Goal: Information Seeking & Learning: Learn about a topic

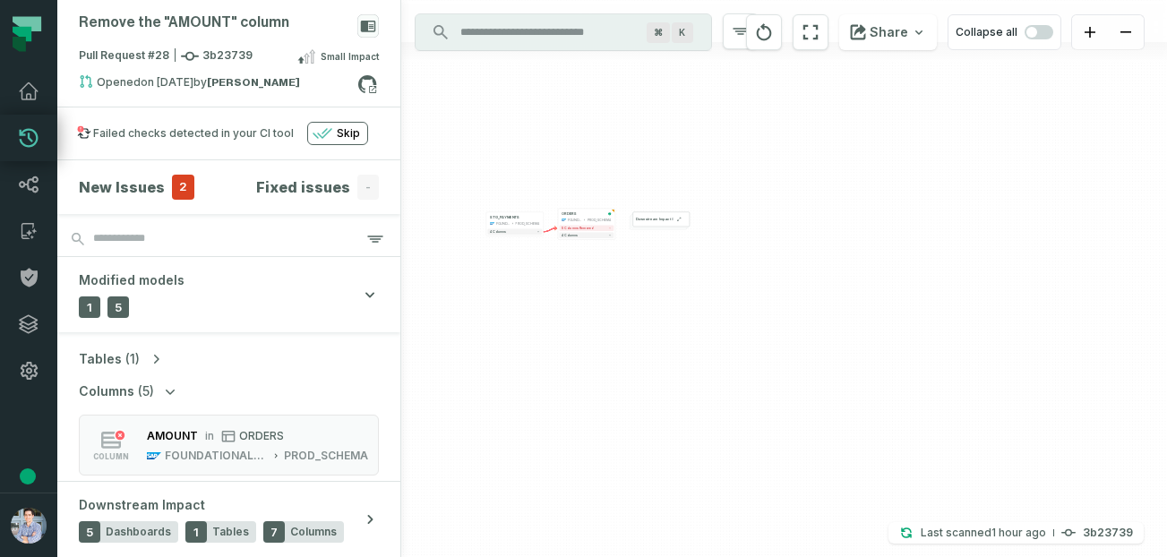
click at [595, 229] on div "+ ORDERS FOUNDATIONAL_DB PROD_SCHEMA + 5 columns removed 4 columns + STG_PAYMEN…" at bounding box center [784, 278] width 766 height 557
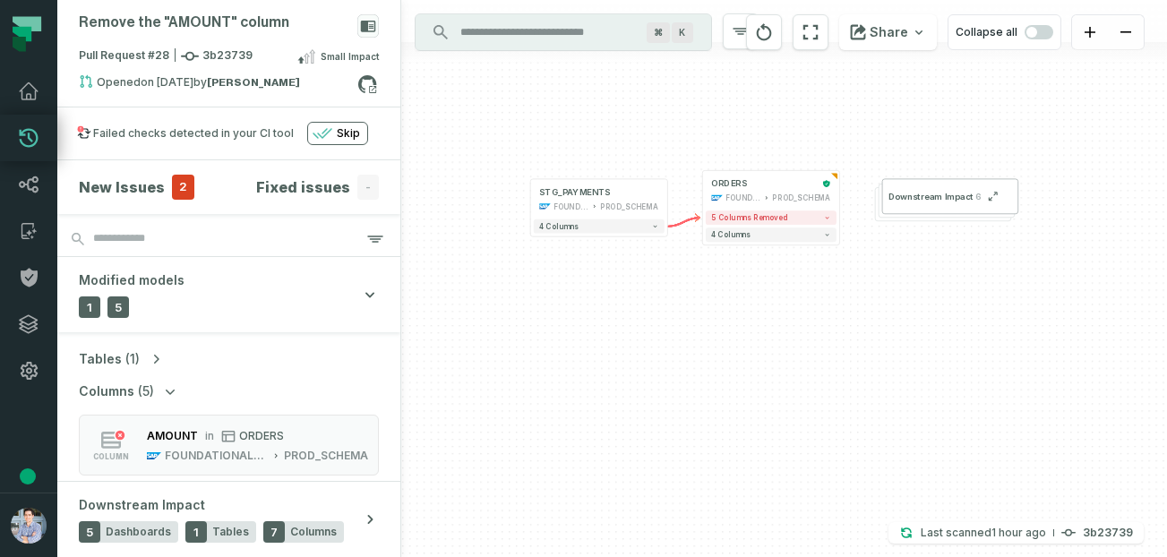
drag, startPoint x: 506, startPoint y: 248, endPoint x: 512, endPoint y: 304, distance: 55.9
click at [512, 229] on div "+ ORDERS FOUNDATIONAL_DB PROD_SCHEMA + 5 columns removed 4 columns + STG_PAYMEN…" at bounding box center [784, 278] width 766 height 557
click at [30, 229] on button "button" at bounding box center [28, 443] width 57 height 99
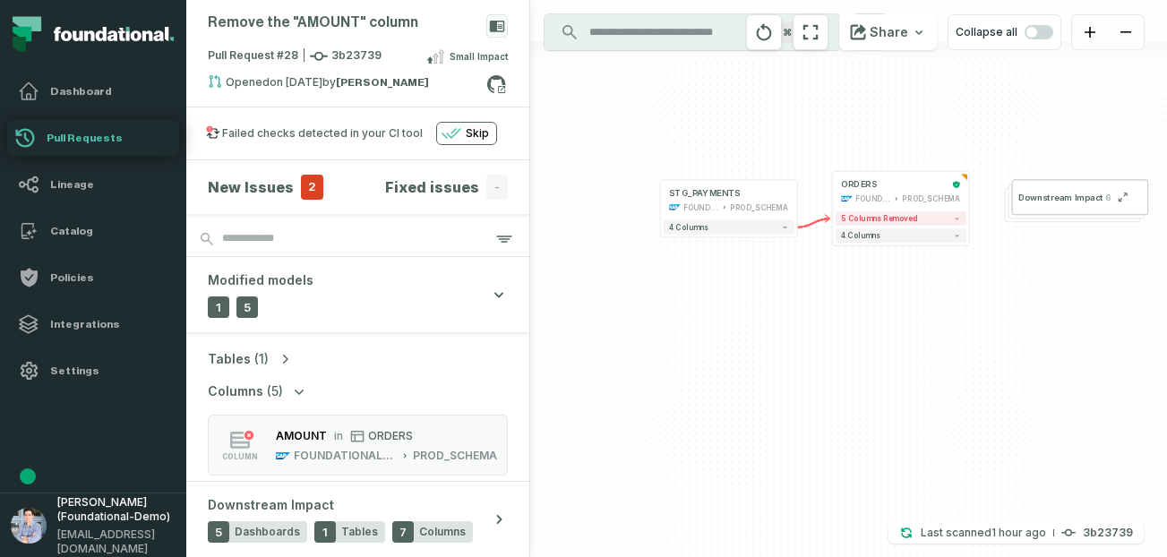
click at [39, 229] on button "button" at bounding box center [93, 443] width 186 height 99
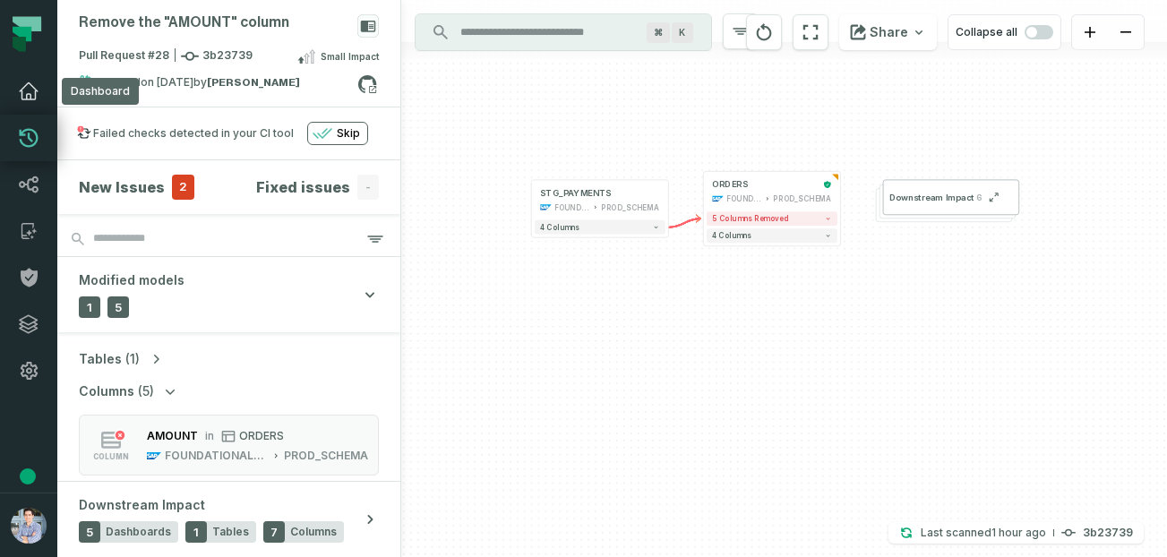
click at [47, 88] on link "Dashboard" at bounding box center [28, 91] width 57 height 47
click at [33, 89] on icon at bounding box center [28, 91] width 21 height 21
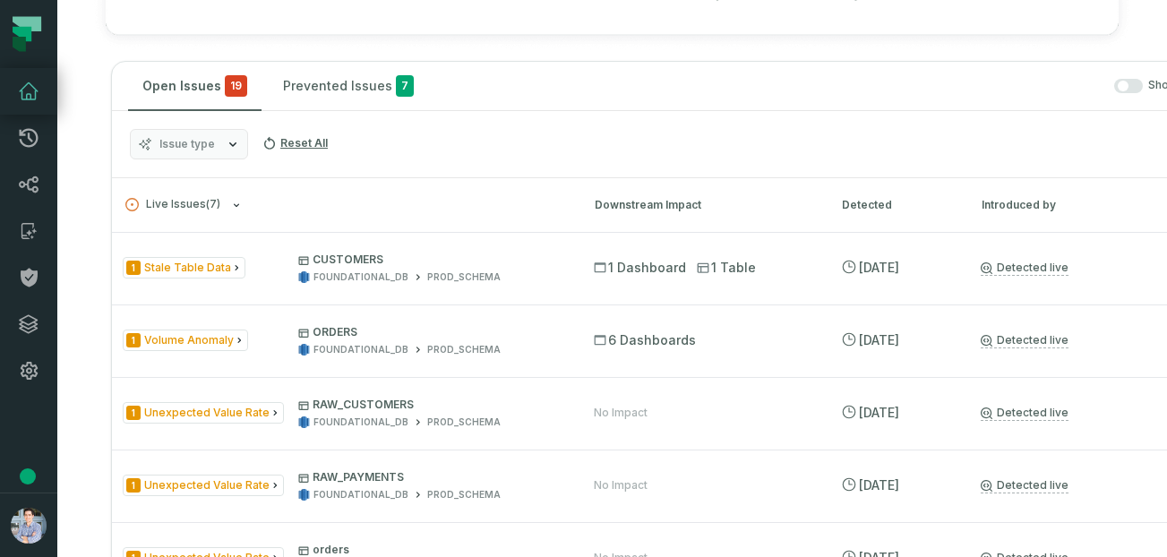
scroll to position [755, 0]
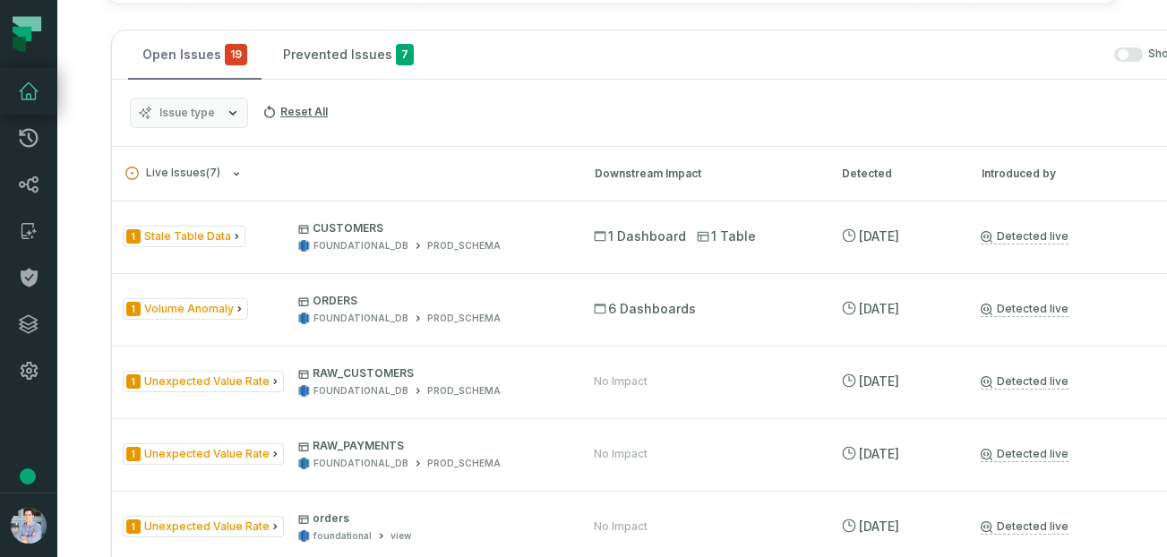
click at [157, 50] on button "Open Issues 19" at bounding box center [194, 54] width 133 height 48
click at [208, 108] on span "Issue type" at bounding box center [187, 113] width 56 height 14
click at [418, 95] on div "Issue type Reset All" at bounding box center [671, 113] width 1119 height 67
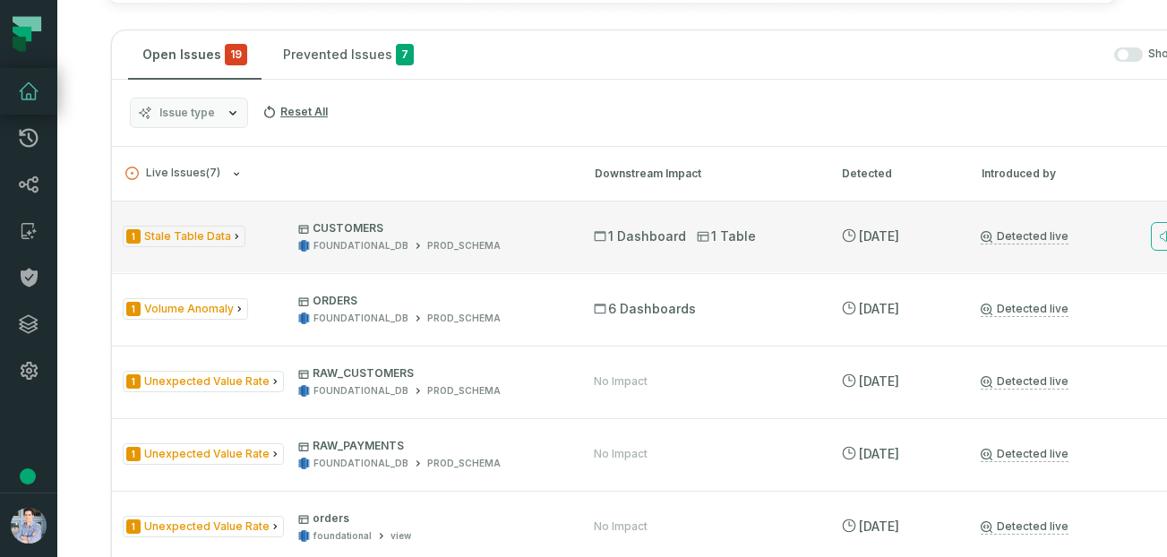
click at [179, 229] on span "1 Stale Table Data" at bounding box center [184, 237] width 123 height 22
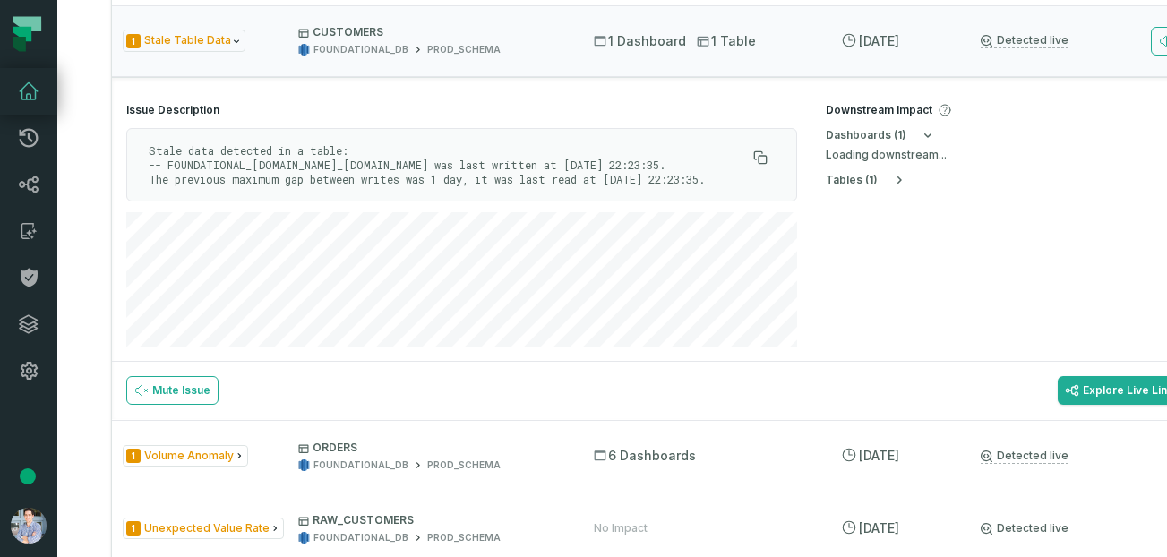
scroll to position [953, 0]
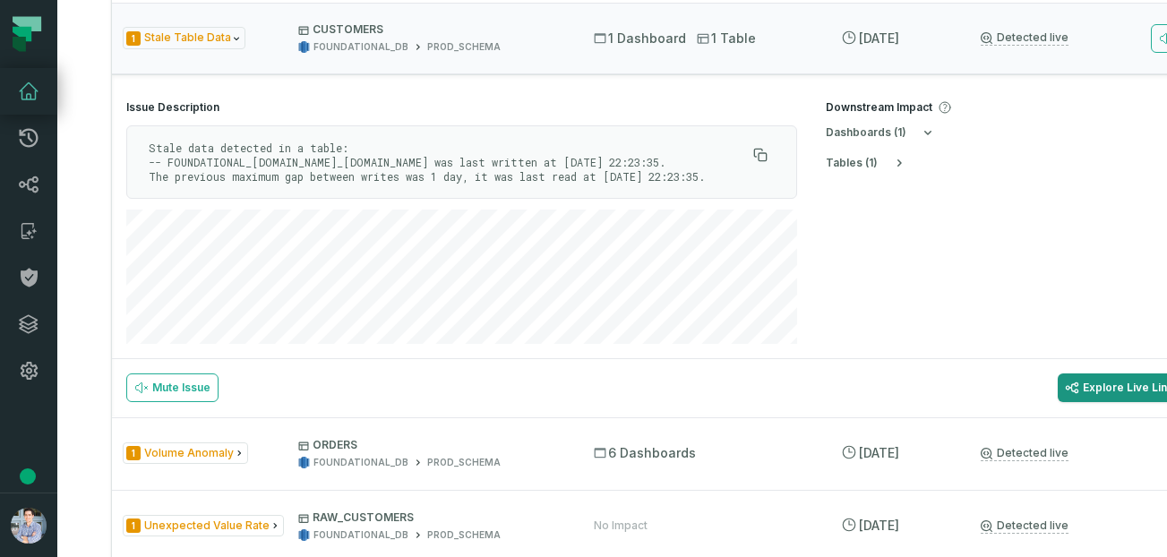
click at [595, 229] on link "Explore Live Lineage" at bounding box center [1137, 388] width 159 height 29
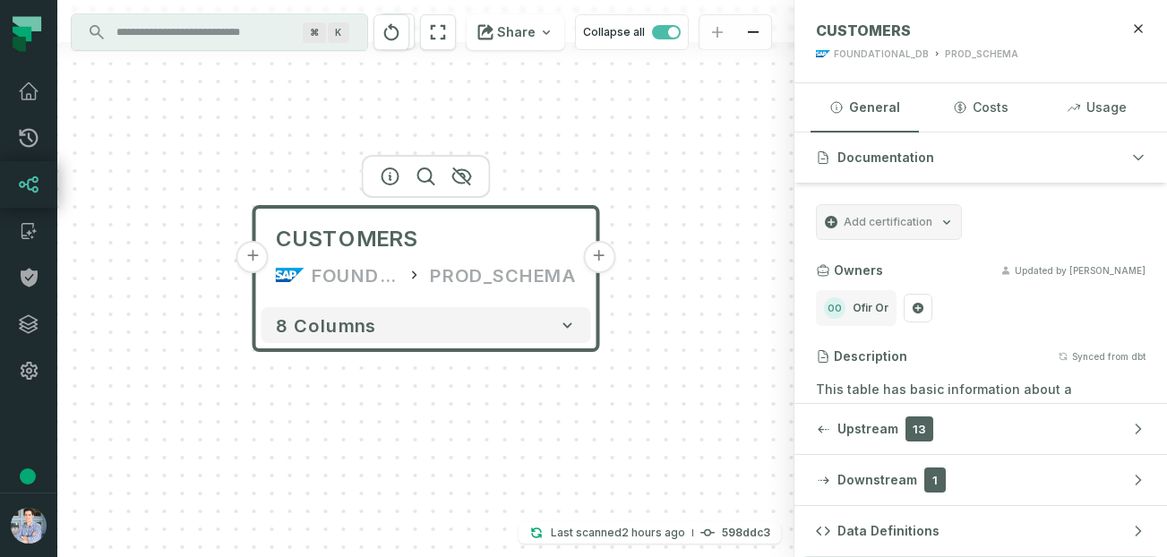
click at [476, 282] on div "PROD_SCHEMA" at bounding box center [503, 275] width 147 height 29
click at [258, 265] on button "+" at bounding box center [252, 257] width 32 height 32
click at [257, 256] on button "+" at bounding box center [252, 257] width 32 height 32
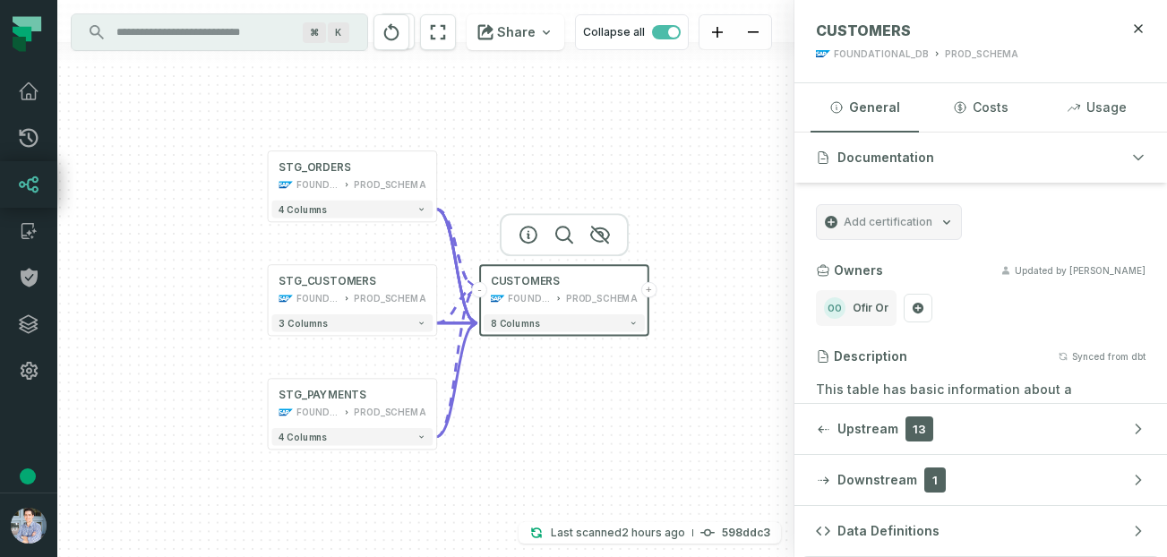
click at [649, 288] on button "+" at bounding box center [649, 290] width 16 height 16
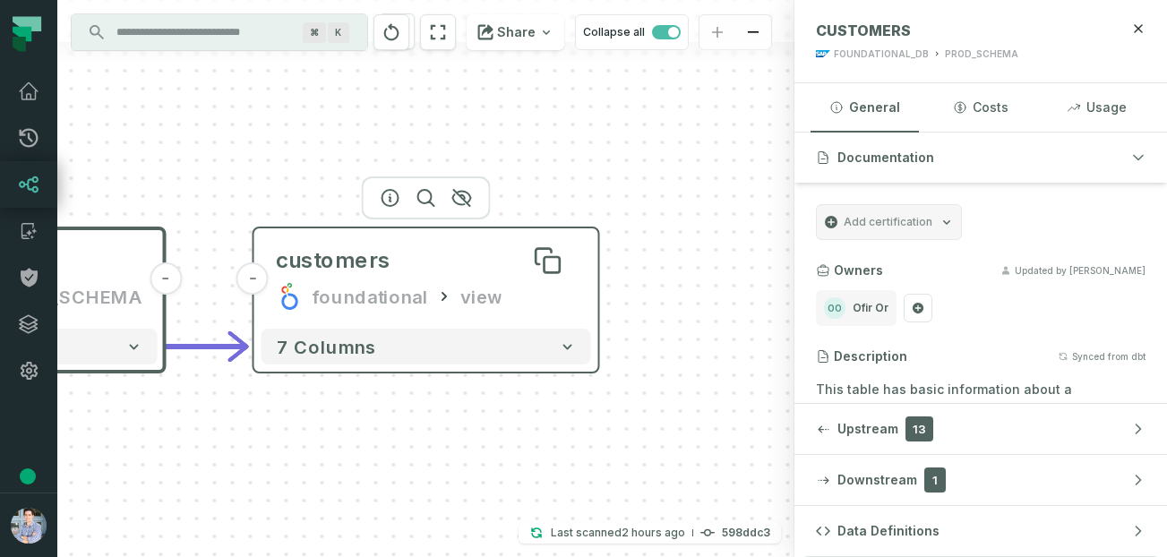
click at [510, 264] on div "customers" at bounding box center [426, 260] width 301 height 29
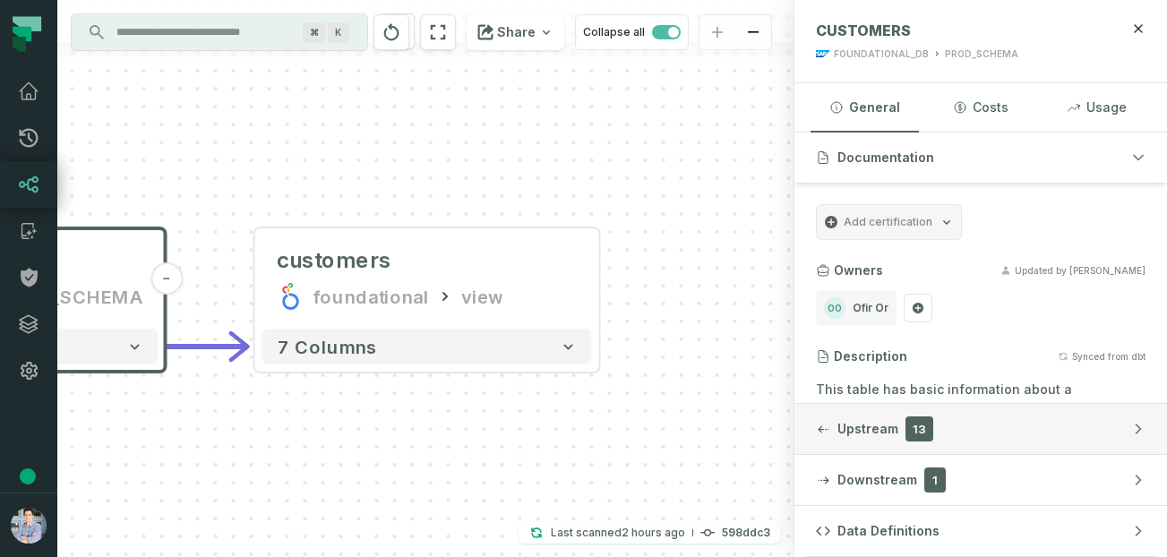
click at [869, 427] on span "Upstream" at bounding box center [867, 429] width 61 height 18
